Goal: Information Seeking & Learning: Learn about a topic

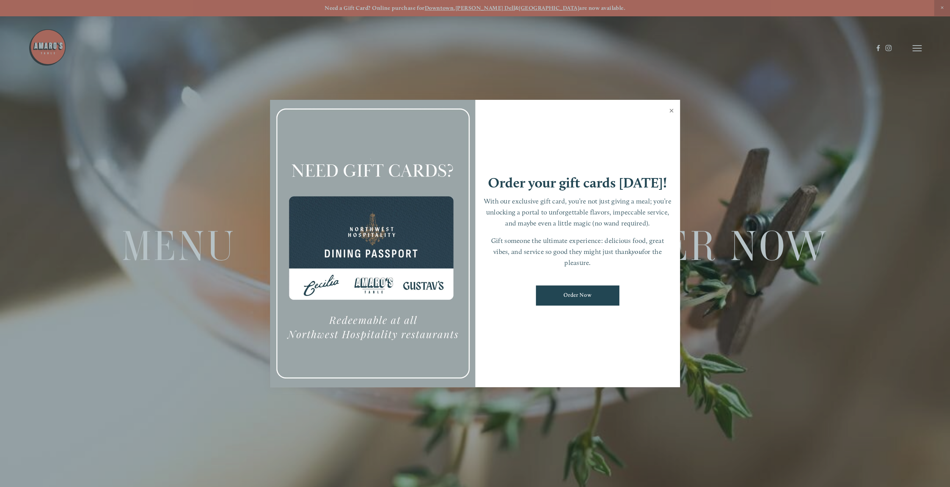
click at [670, 116] on link "Close" at bounding box center [671, 111] width 15 height 21
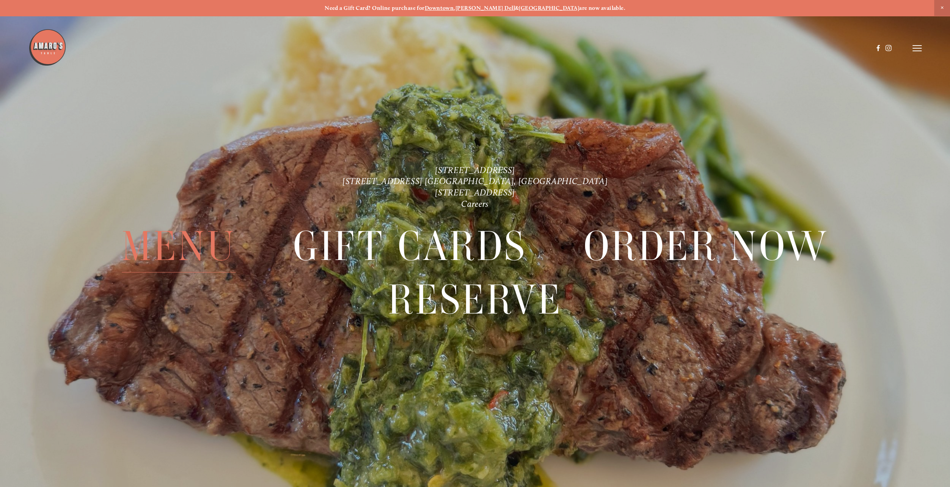
click at [185, 231] on span "Menu" at bounding box center [179, 246] width 115 height 53
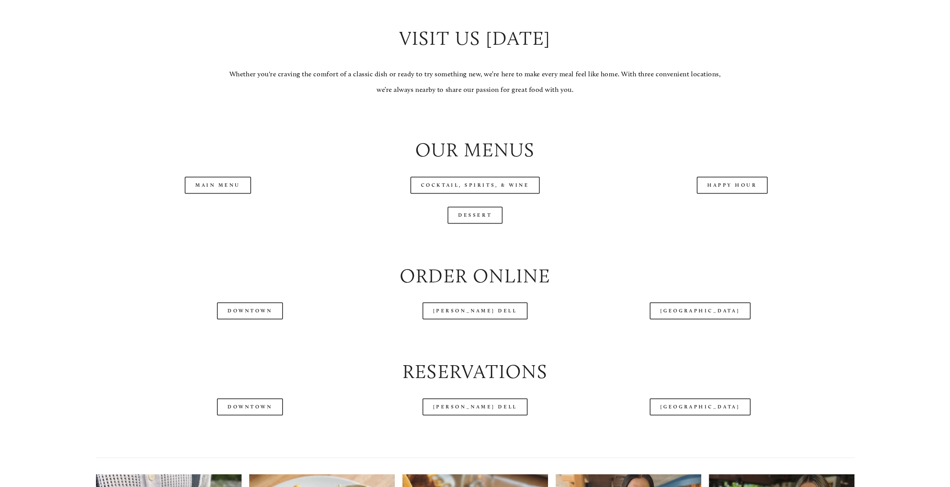
scroll to position [911, 0]
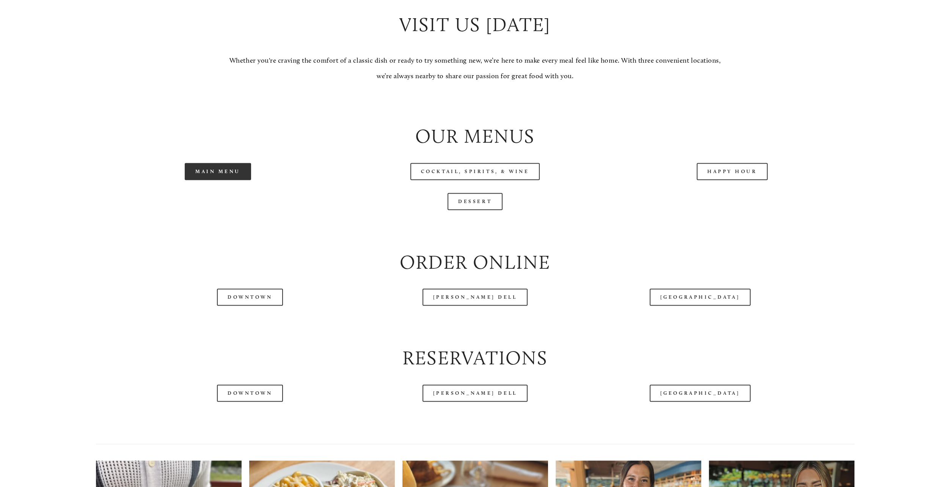
click at [225, 175] on link "Main Menu" at bounding box center [218, 171] width 66 height 17
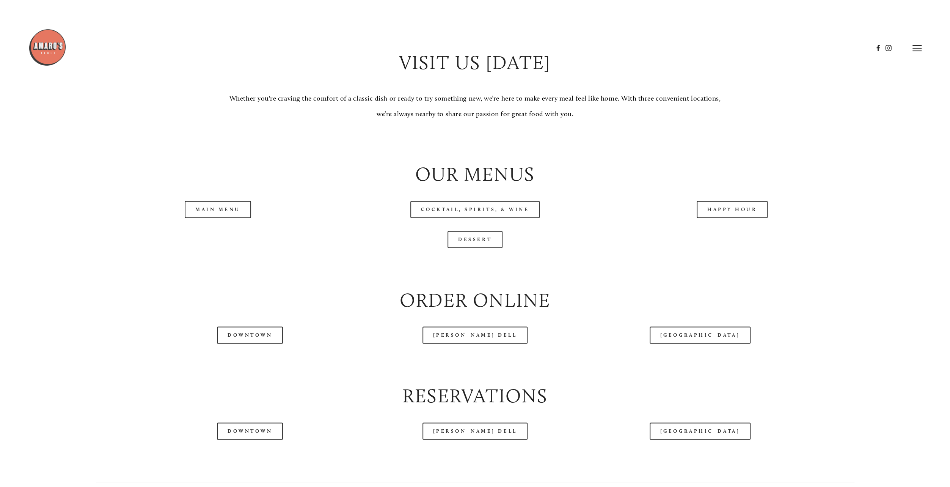
scroll to position [873, 0]
click at [475, 209] on link "Cocktail, Spirits, & Wine" at bounding box center [476, 209] width 130 height 17
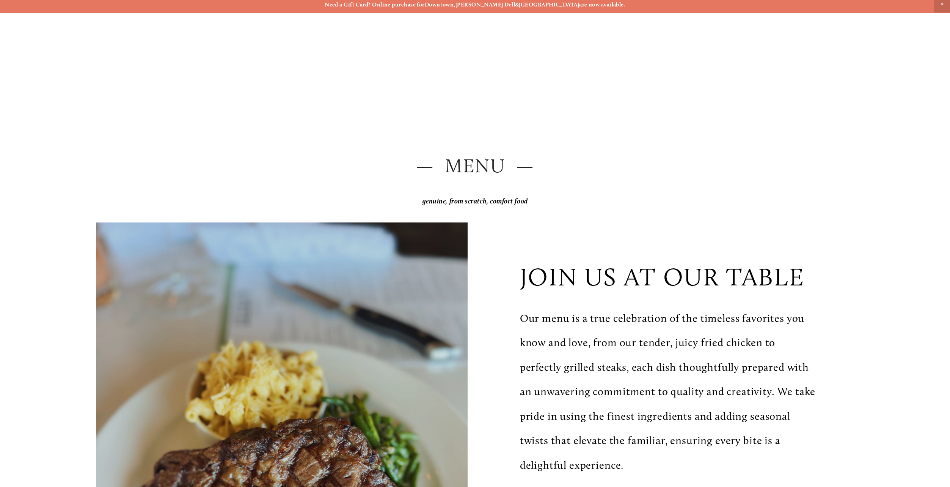
scroll to position [0, 0]
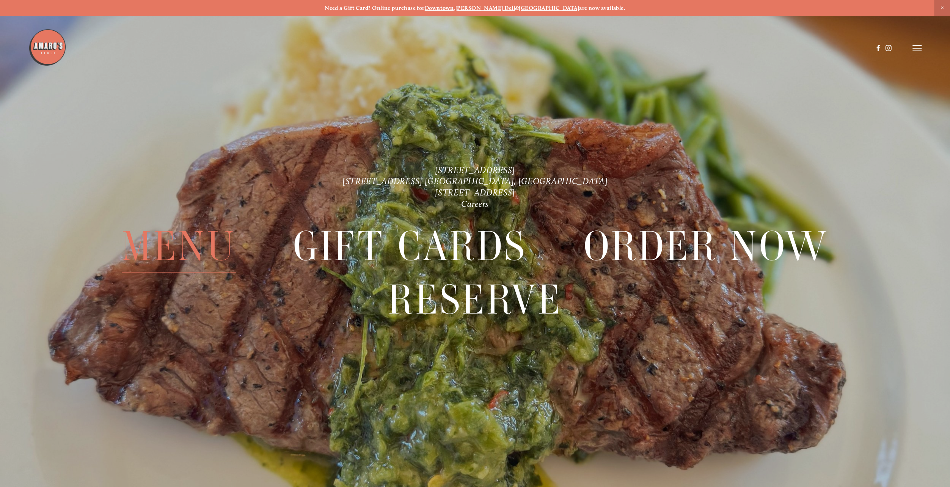
click at [164, 227] on span "Menu" at bounding box center [179, 246] width 115 height 53
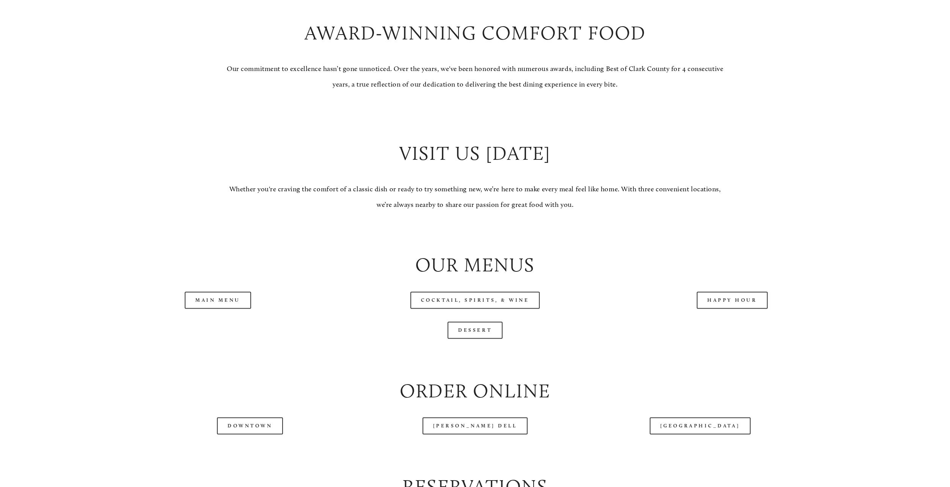
scroll to position [911, 0]
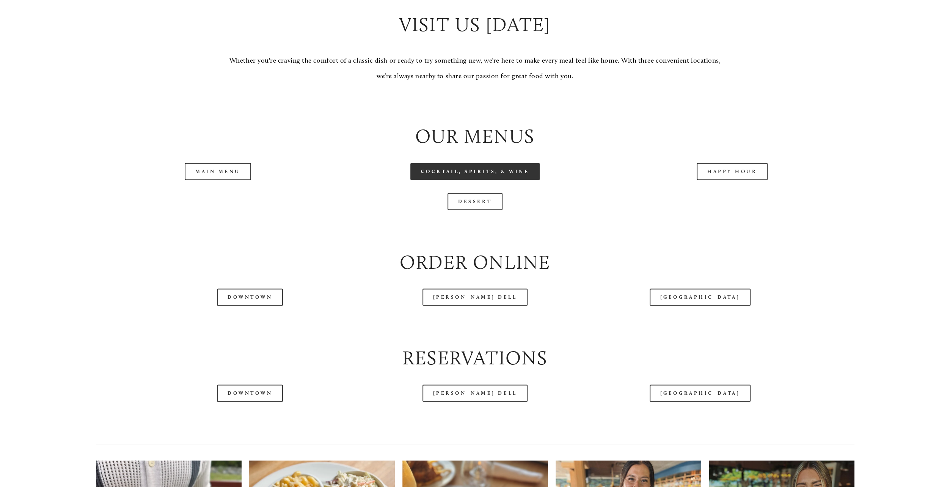
click at [501, 180] on link "Cocktail, Spirits, & Wine" at bounding box center [476, 171] width 130 height 17
